Goal: Task Accomplishment & Management: Complete application form

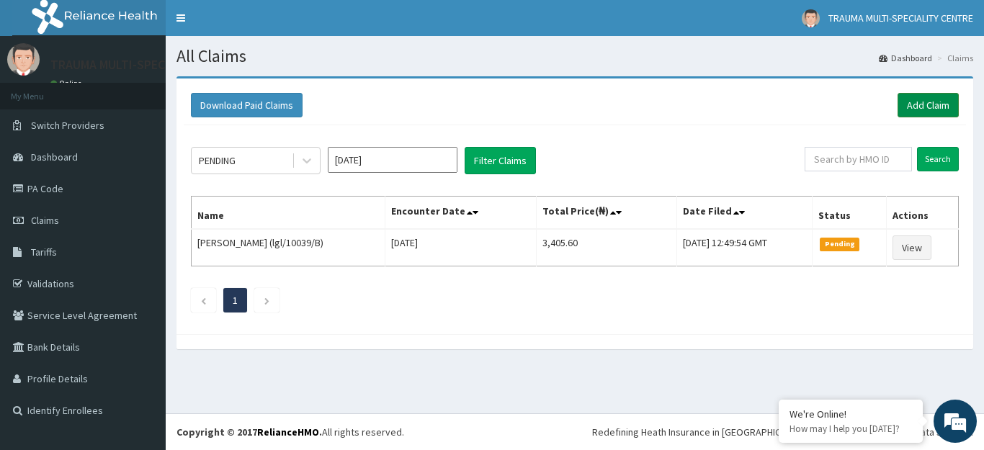
click at [935, 104] on link "Add Claim" at bounding box center [928, 105] width 61 height 24
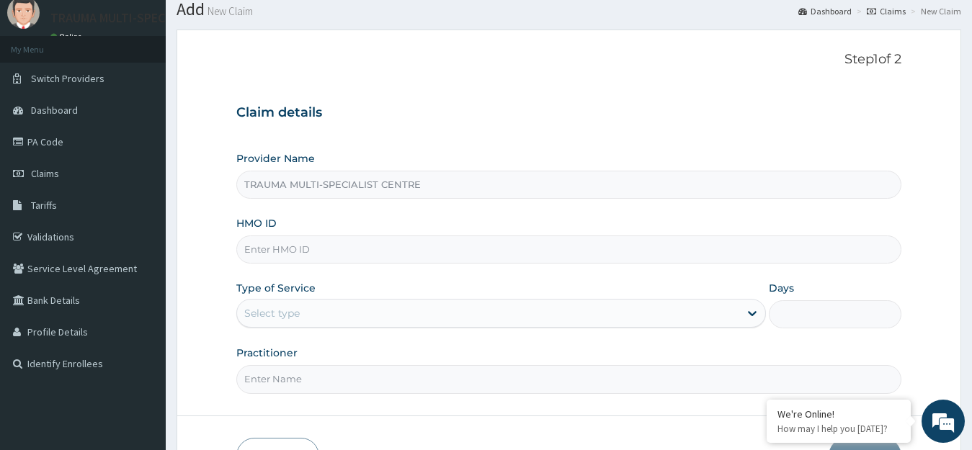
scroll to position [72, 0]
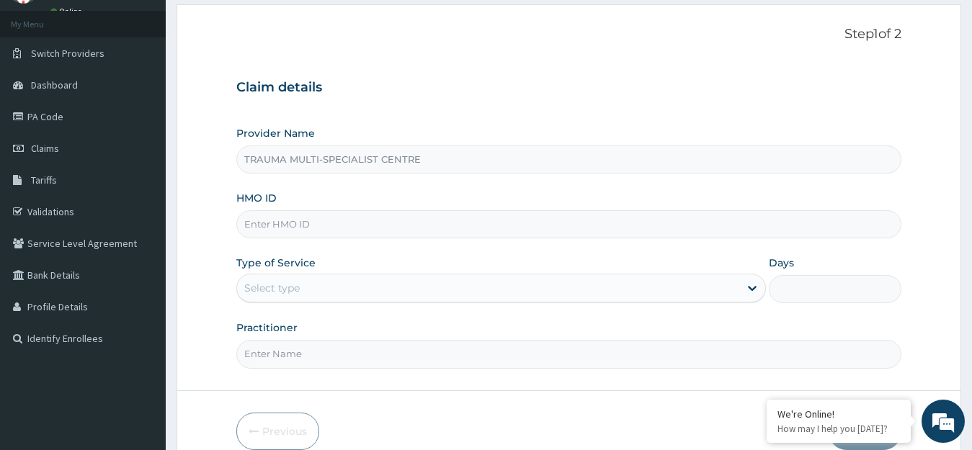
click at [317, 217] on input "HMO ID" at bounding box center [569, 224] width 666 height 28
paste input "CYU/10031/B"
type input "CYU/10031/B"
click at [337, 287] on div "Select type" at bounding box center [488, 288] width 503 height 23
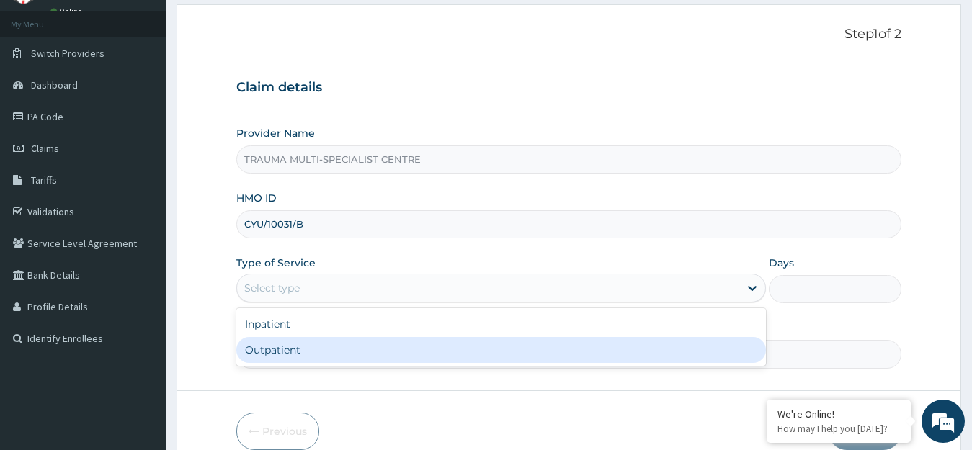
click at [328, 350] on div "Outpatient" at bounding box center [501, 350] width 530 height 26
type input "1"
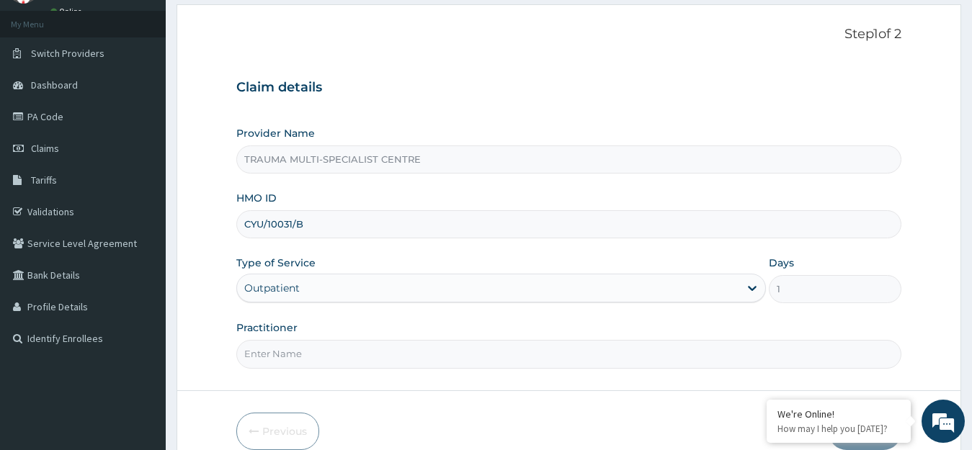
click at [353, 352] on input "Practitioner" at bounding box center [569, 354] width 666 height 28
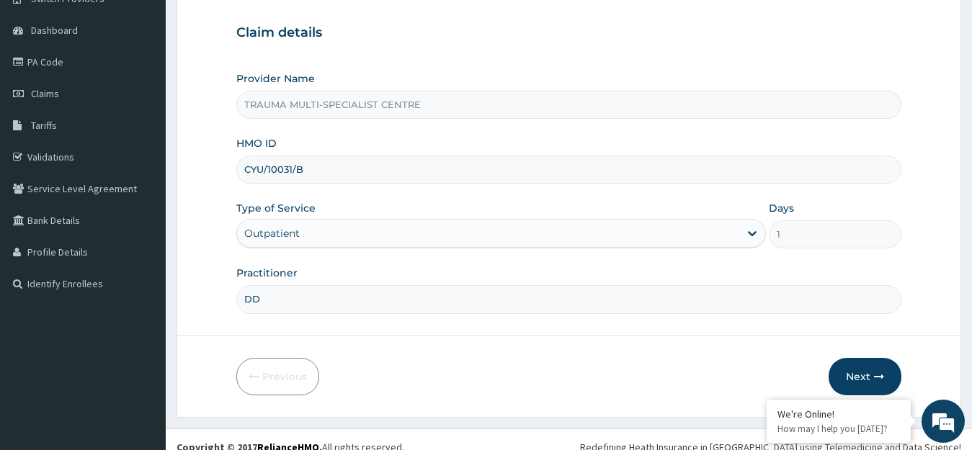
scroll to position [142, 0]
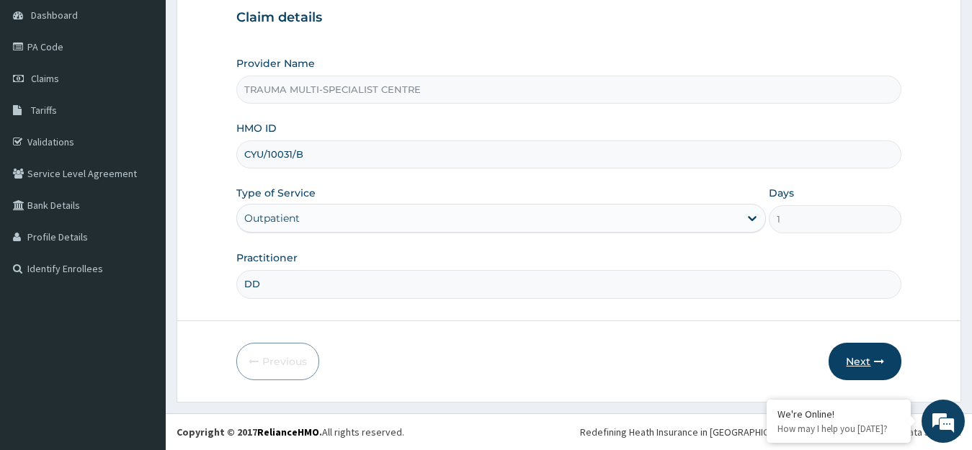
type input "DD"
click at [875, 354] on button "Next" at bounding box center [864, 361] width 73 height 37
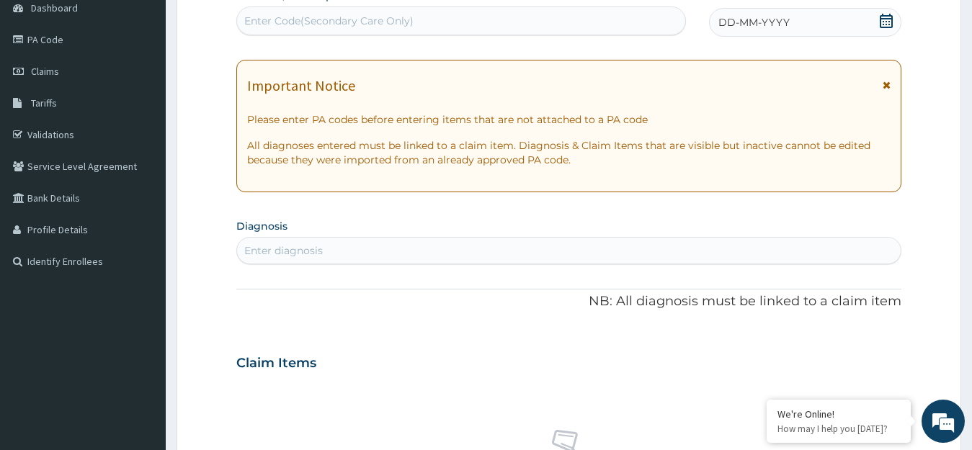
scroll to position [286, 0]
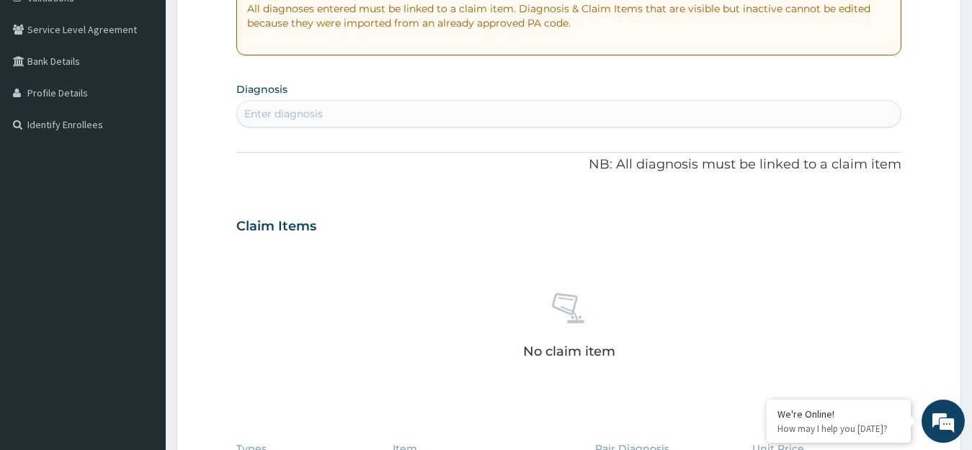
click at [324, 106] on div "Enter diagnosis" at bounding box center [569, 113] width 664 height 23
type input "MALA"
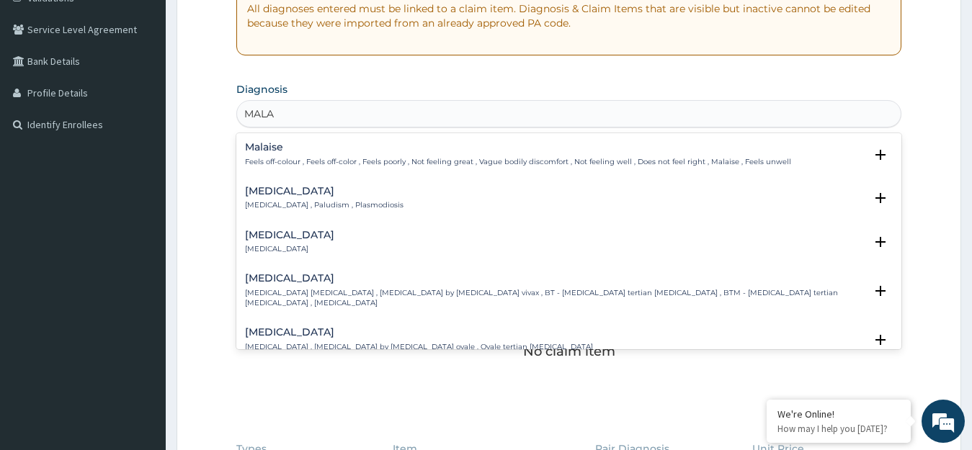
click at [311, 151] on h4 "Malaise" at bounding box center [518, 147] width 546 height 11
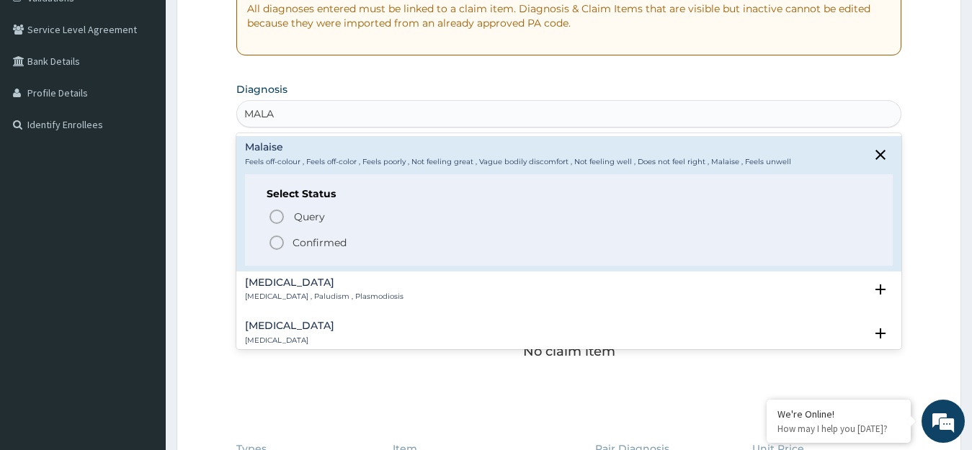
click at [332, 238] on p "Confirmed" at bounding box center [319, 243] width 54 height 14
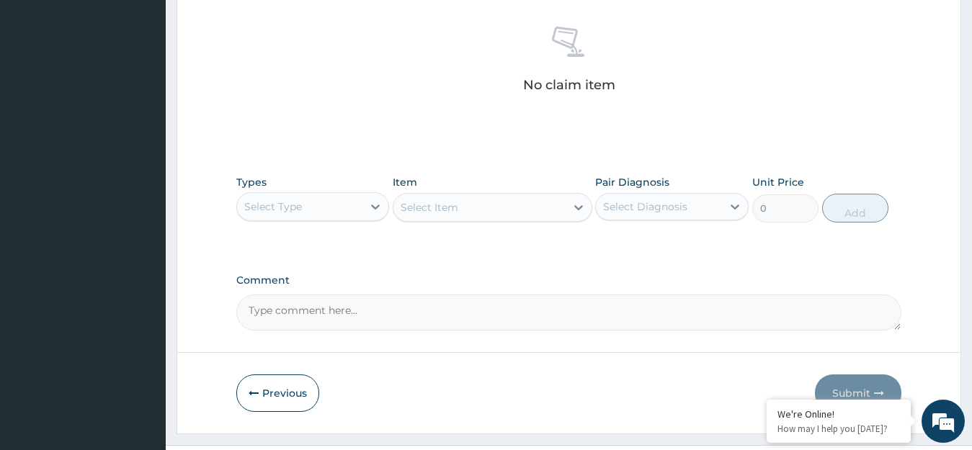
scroll to position [574, 0]
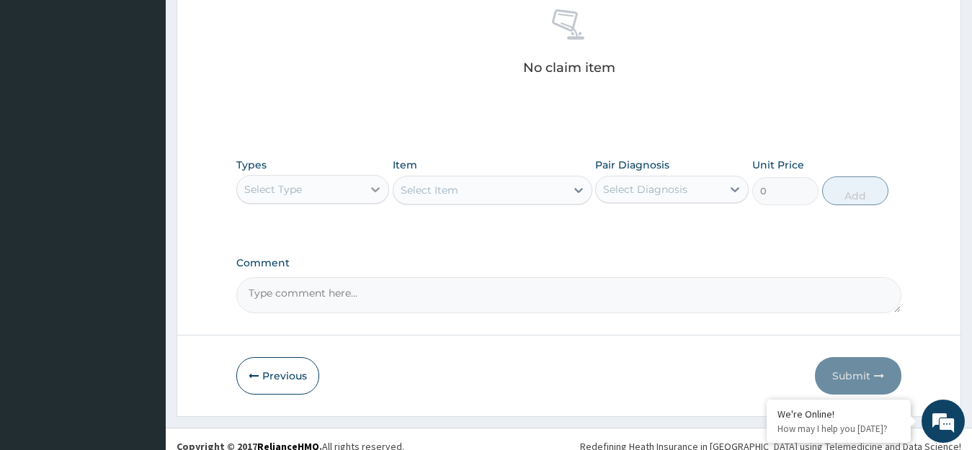
click at [365, 184] on div at bounding box center [375, 190] width 26 height 26
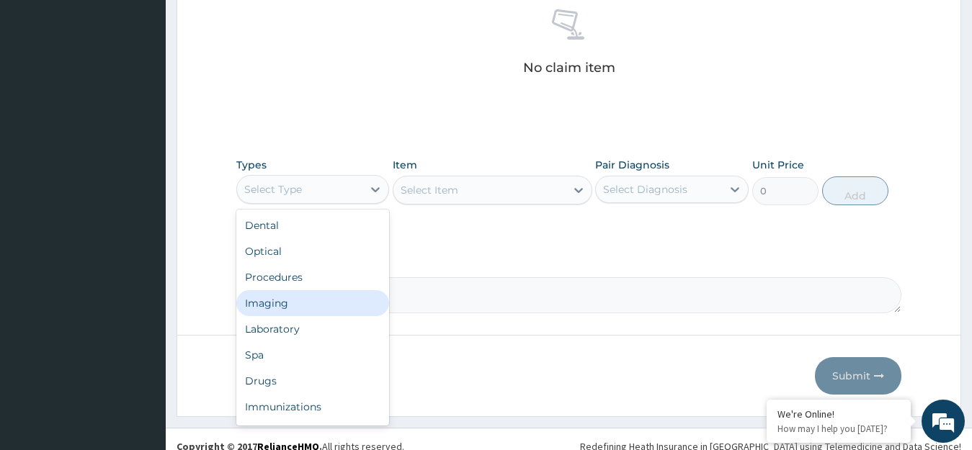
drag, startPoint x: 291, startPoint y: 299, endPoint x: 468, endPoint y: 182, distance: 212.2
click at [292, 299] on div "Imaging" at bounding box center [312, 303] width 153 height 26
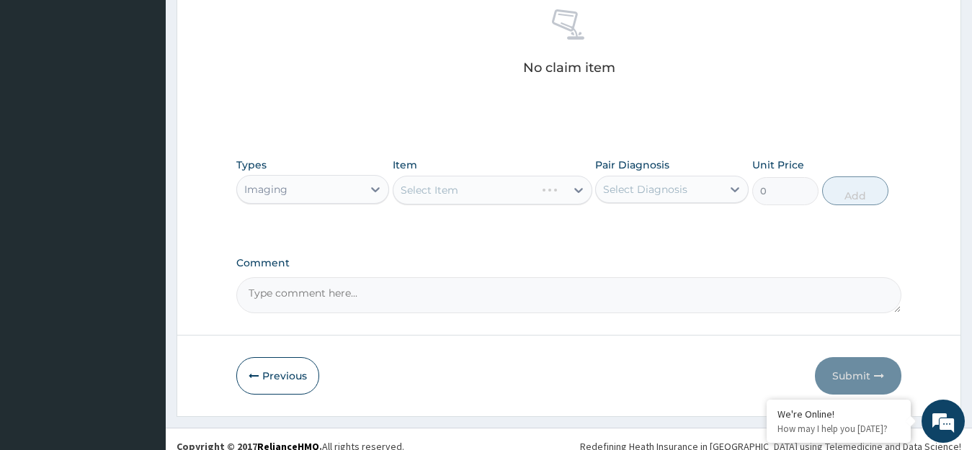
click at [496, 189] on div "Select Item" at bounding box center [493, 190] width 200 height 29
click at [504, 189] on div "Select Item" at bounding box center [479, 190] width 172 height 23
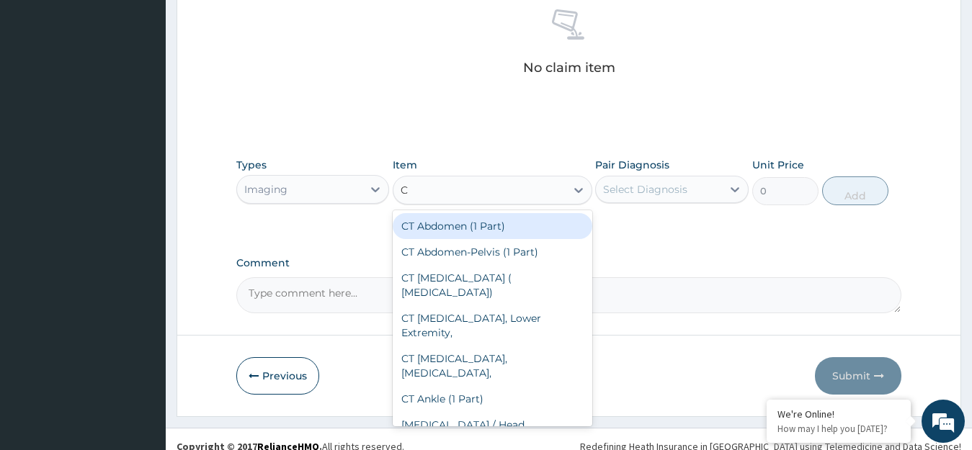
type input "CT"
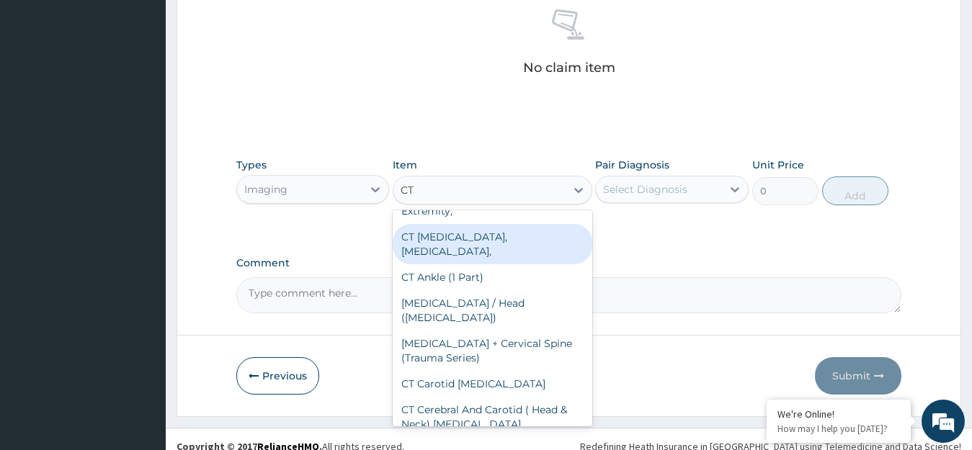
scroll to position [144, 0]
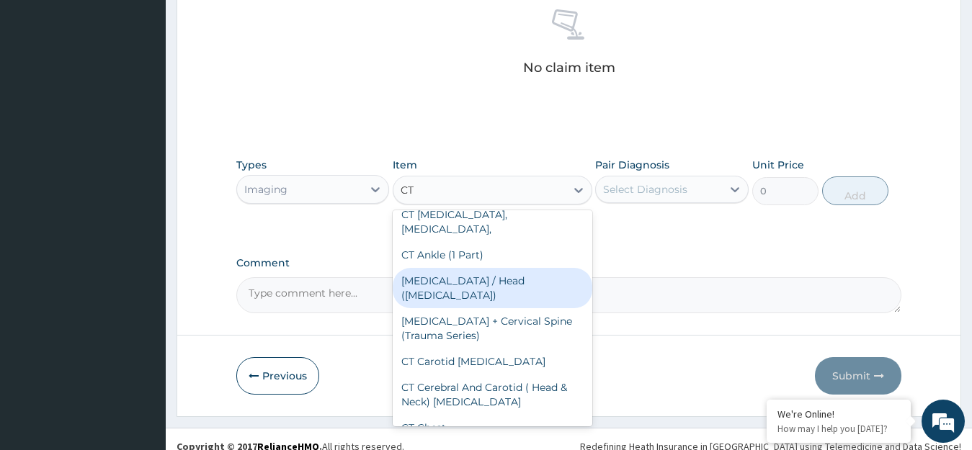
click at [488, 281] on div "CT Brain / Head (CT Head)" at bounding box center [493, 288] width 200 height 40
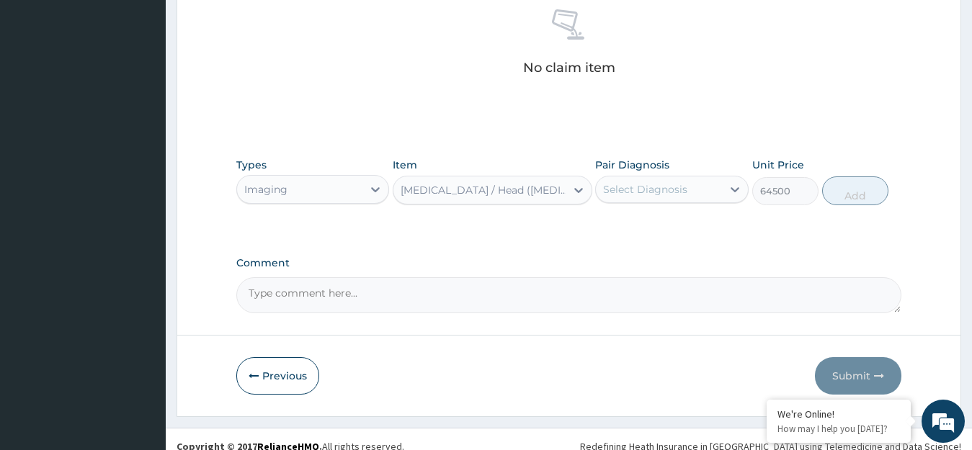
click at [523, 195] on div "CT Brain / Head (CT Head)" at bounding box center [484, 190] width 166 height 14
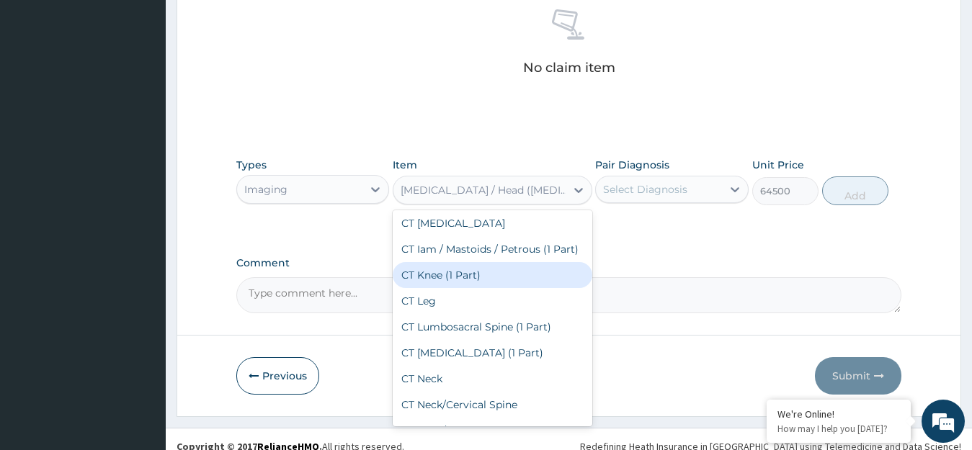
scroll to position [937, 0]
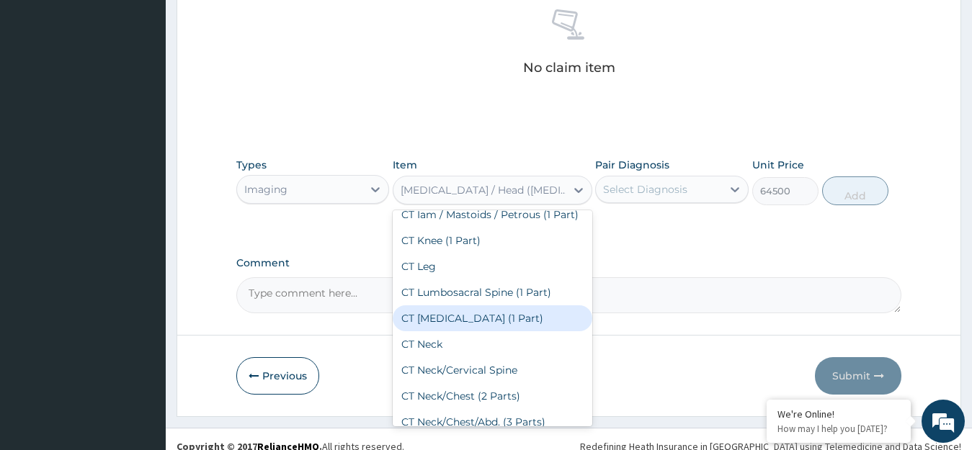
click at [490, 306] on div "CT Nasopharynx (1 Part)" at bounding box center [493, 318] width 200 height 26
type input "59125"
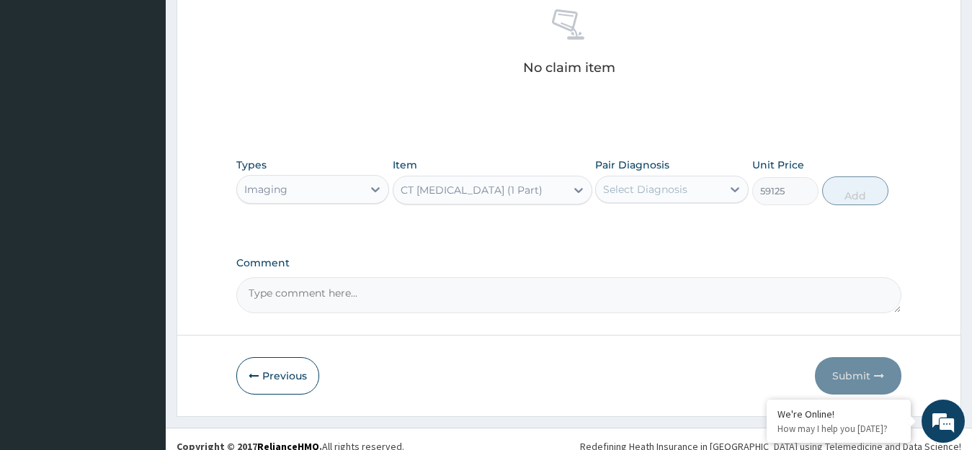
click at [532, 190] on div "CT Nasopharynx (1 Part)" at bounding box center [479, 190] width 172 height 23
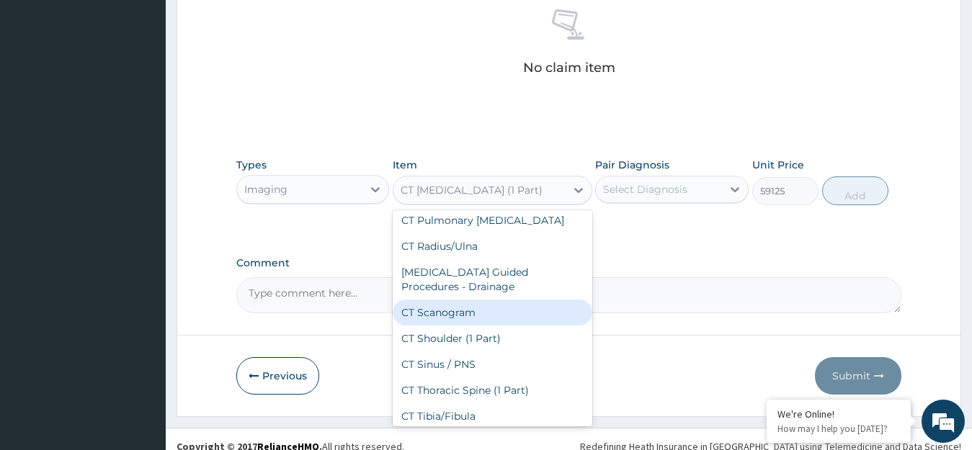
scroll to position [1340, 0]
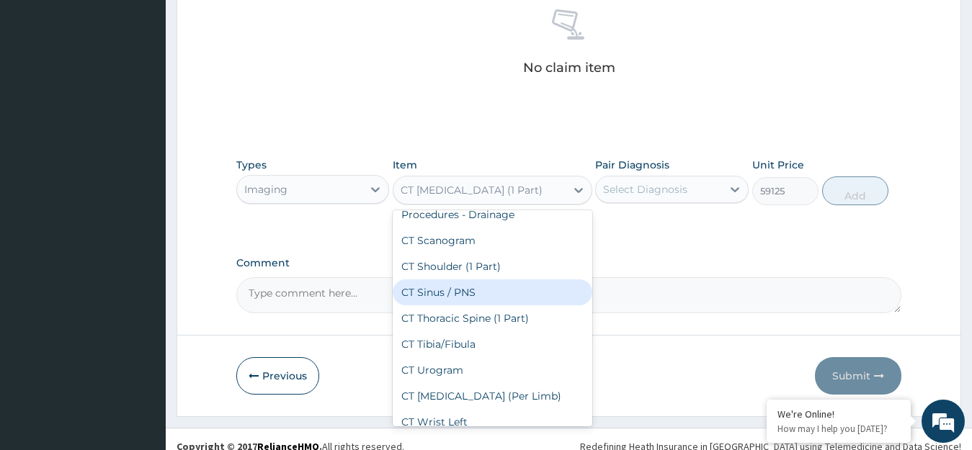
click at [479, 282] on div "CT Sinus / PNS" at bounding box center [493, 293] width 200 height 26
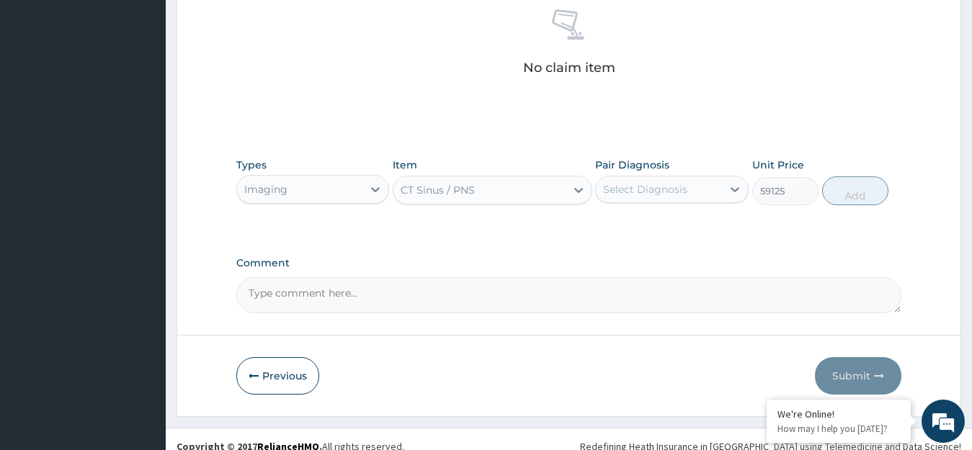
click at [523, 193] on div "CT Sinus / PNS" at bounding box center [479, 190] width 172 height 23
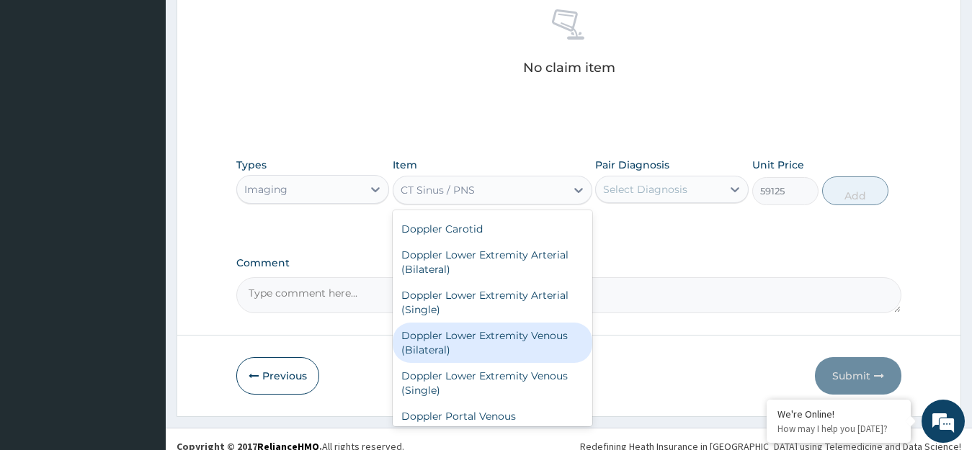
scroll to position [1790, 0]
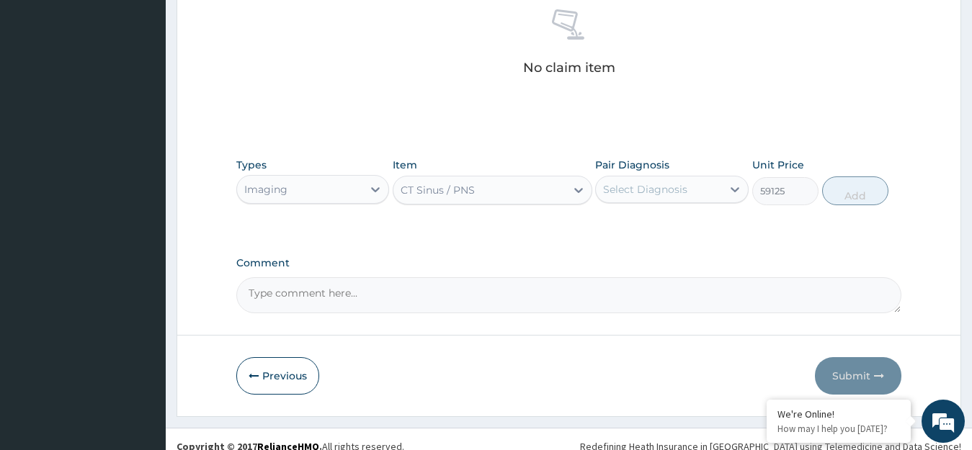
click at [537, 190] on div "CT Sinus / PNS" at bounding box center [479, 190] width 172 height 23
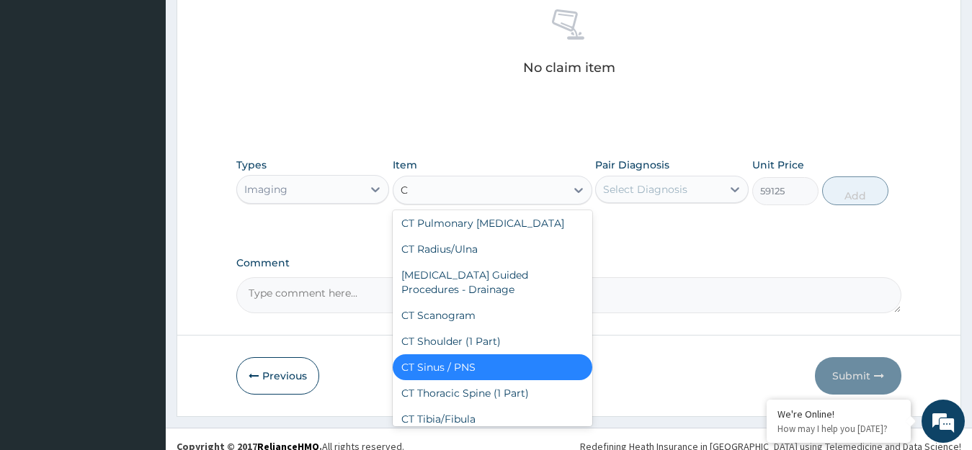
scroll to position [1161, 0]
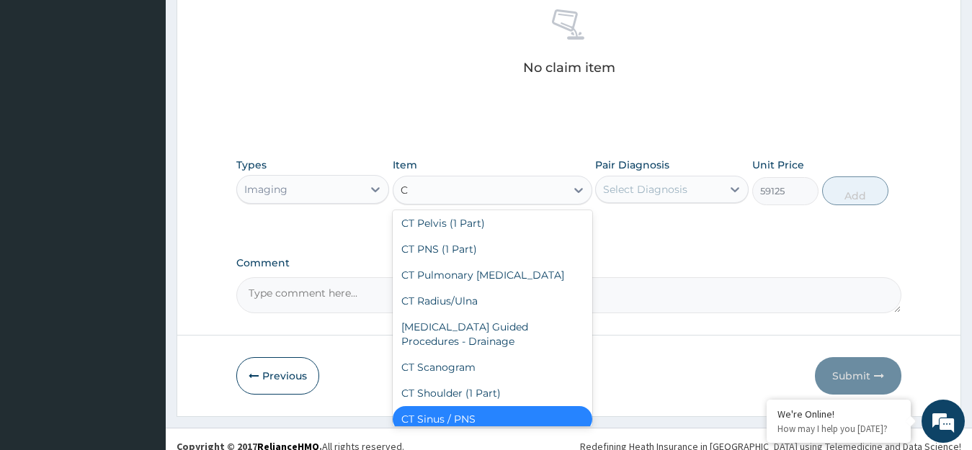
type input "CT"
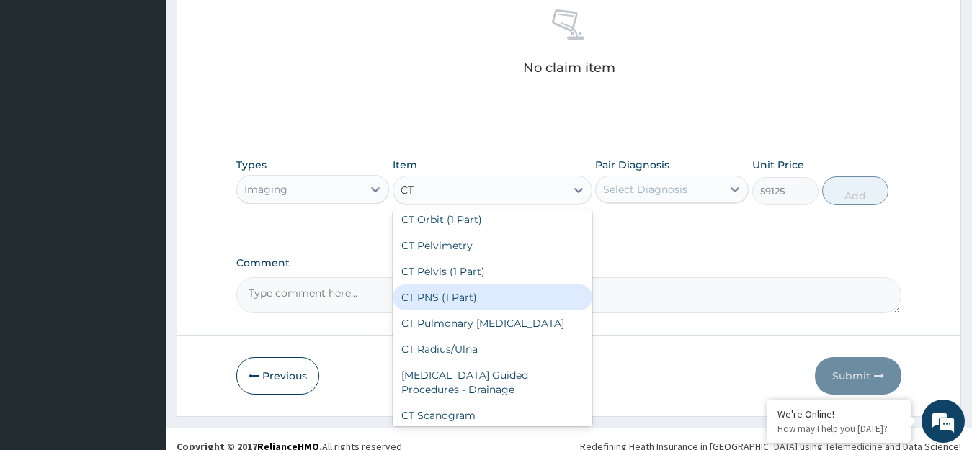
scroll to position [1089, 0]
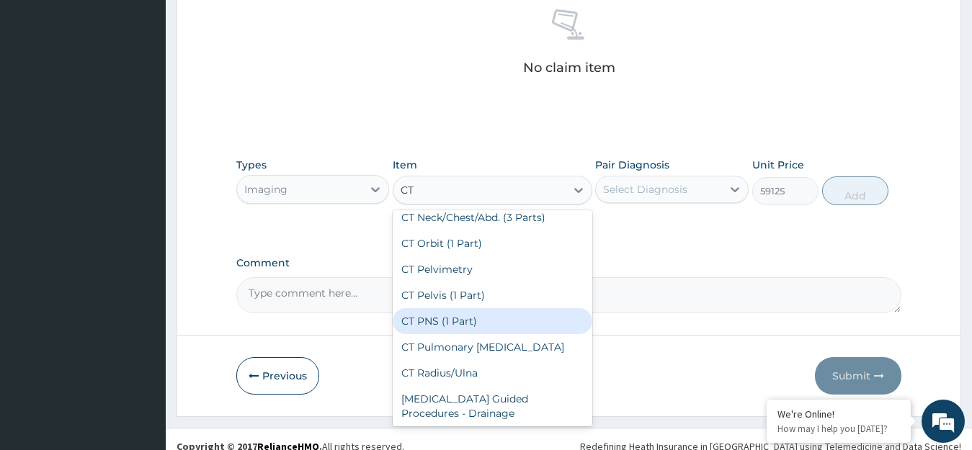
click at [492, 308] on div "CT PNS (1 Part)" at bounding box center [493, 321] width 200 height 26
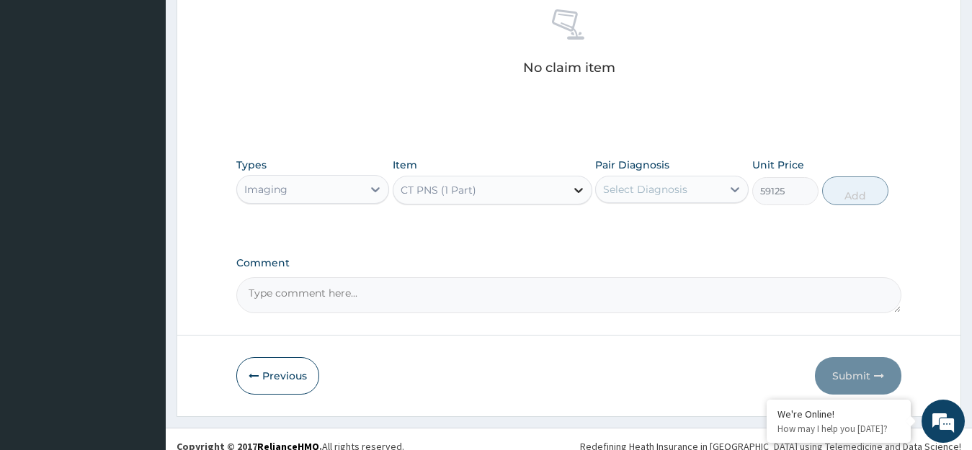
click at [573, 192] on icon at bounding box center [578, 190] width 14 height 14
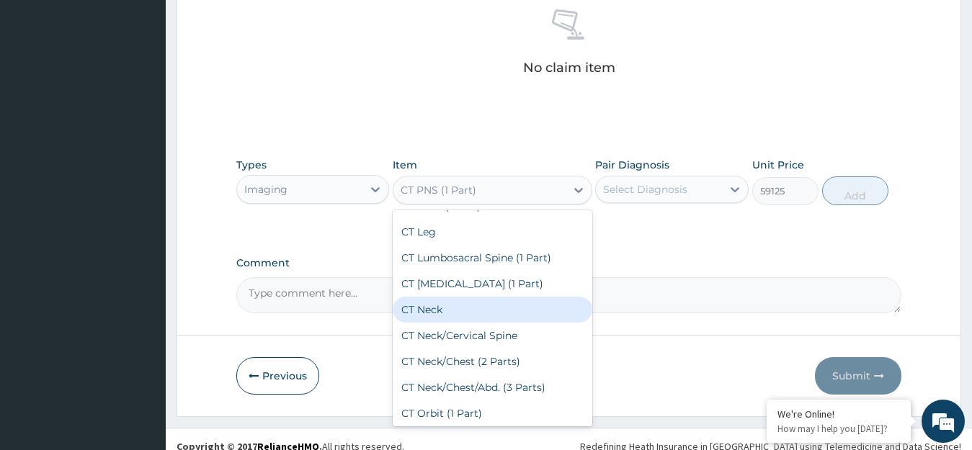
scroll to position [1115, 0]
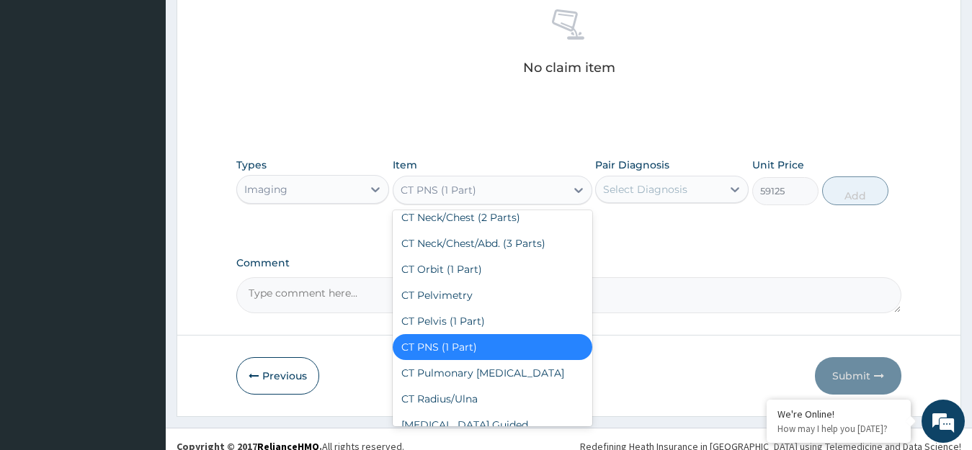
click at [486, 334] on div "CT PNS (1 Part)" at bounding box center [493, 347] width 200 height 26
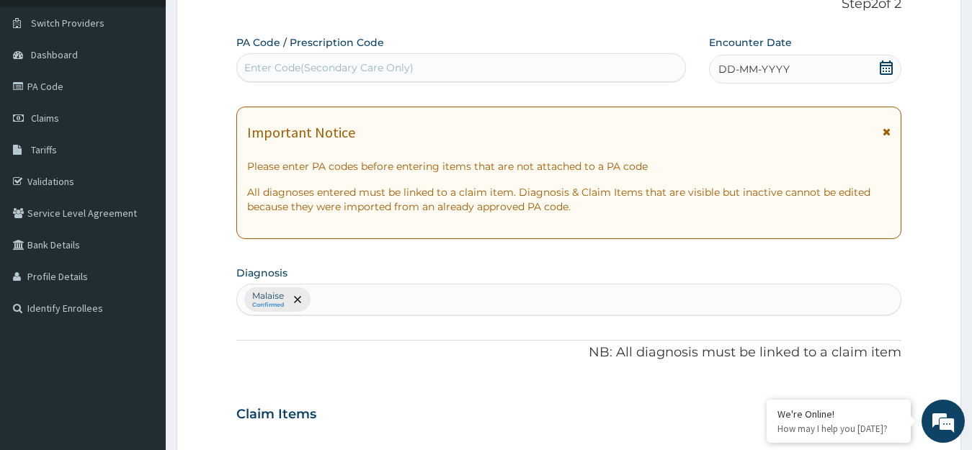
scroll to position [0, 0]
